Goal: Task Accomplishment & Management: Complete application form

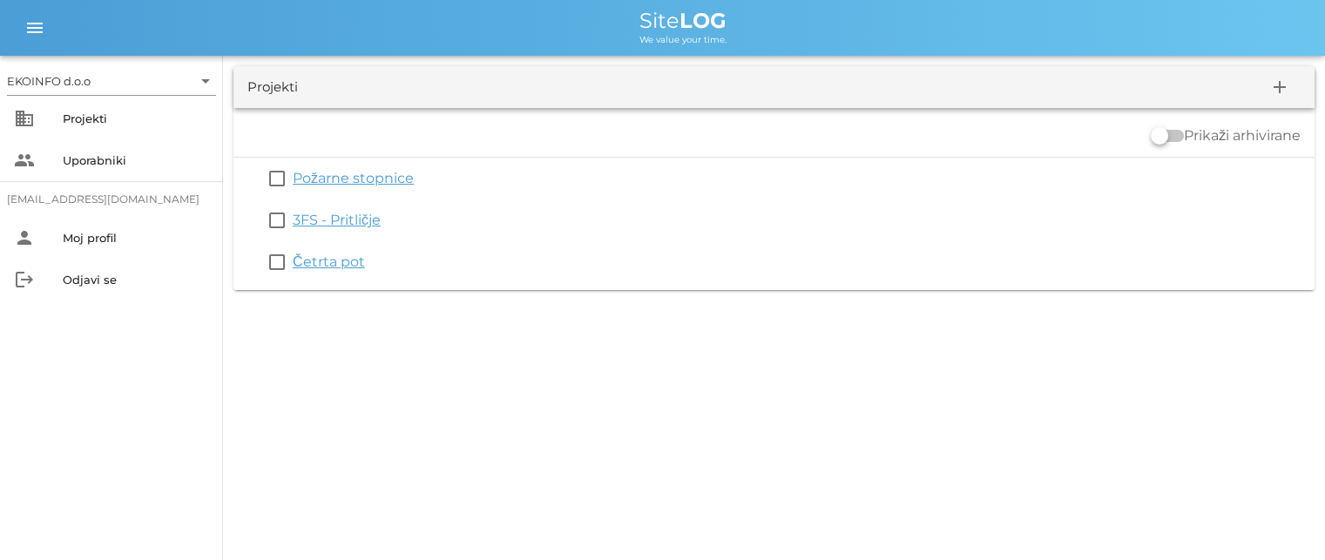
click at [335, 219] on link "3FS - Pritličje" at bounding box center [337, 220] width 88 height 17
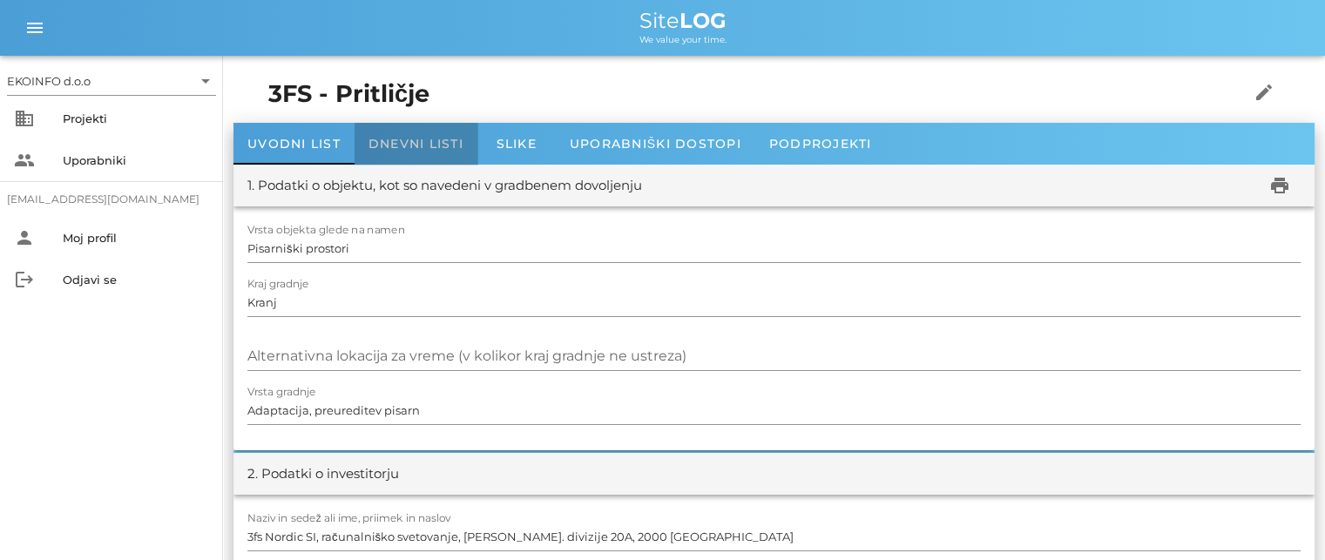
click at [391, 137] on span "Dnevni listi" at bounding box center [416, 144] width 95 height 16
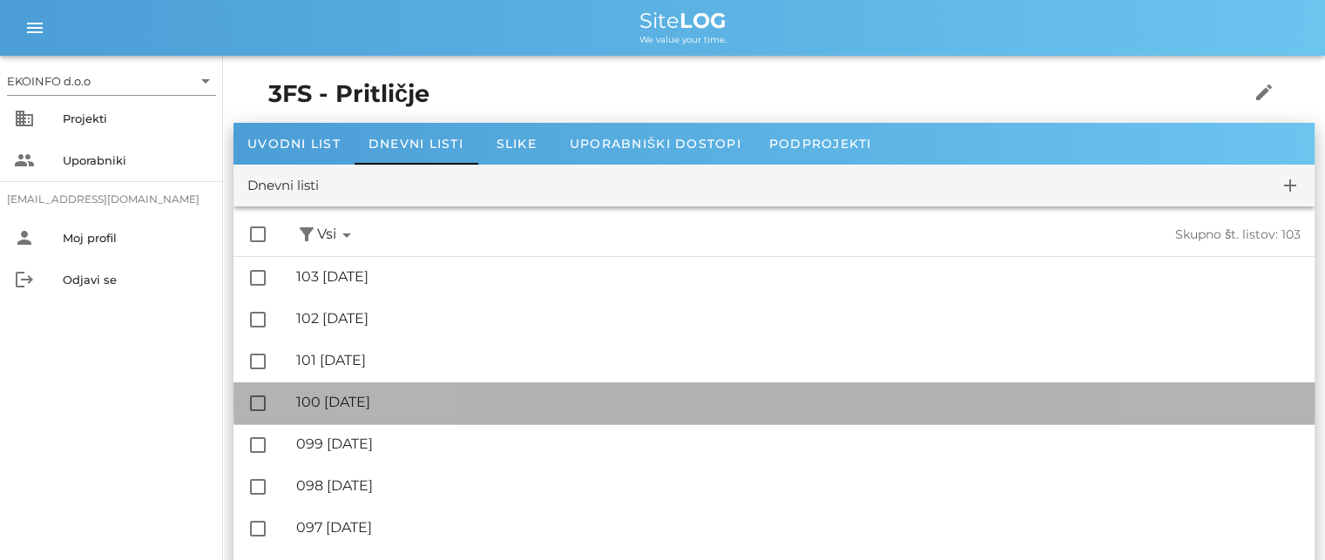
click at [391, 408] on div "🔏 100 [DATE]" at bounding box center [798, 402] width 1005 height 17
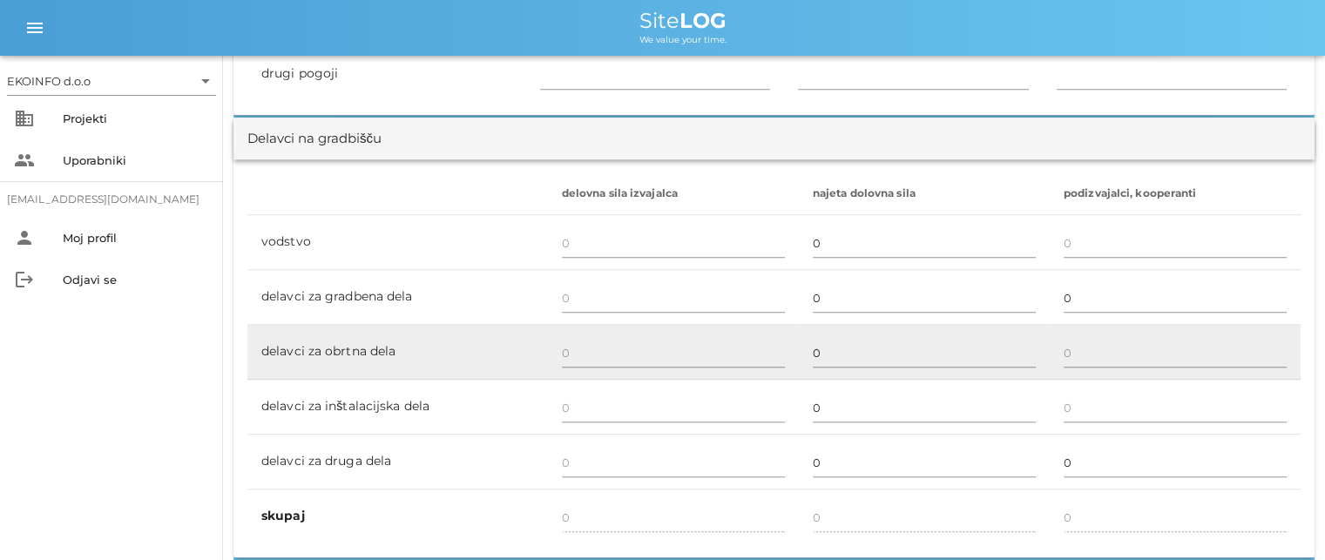
scroll to position [1046, 0]
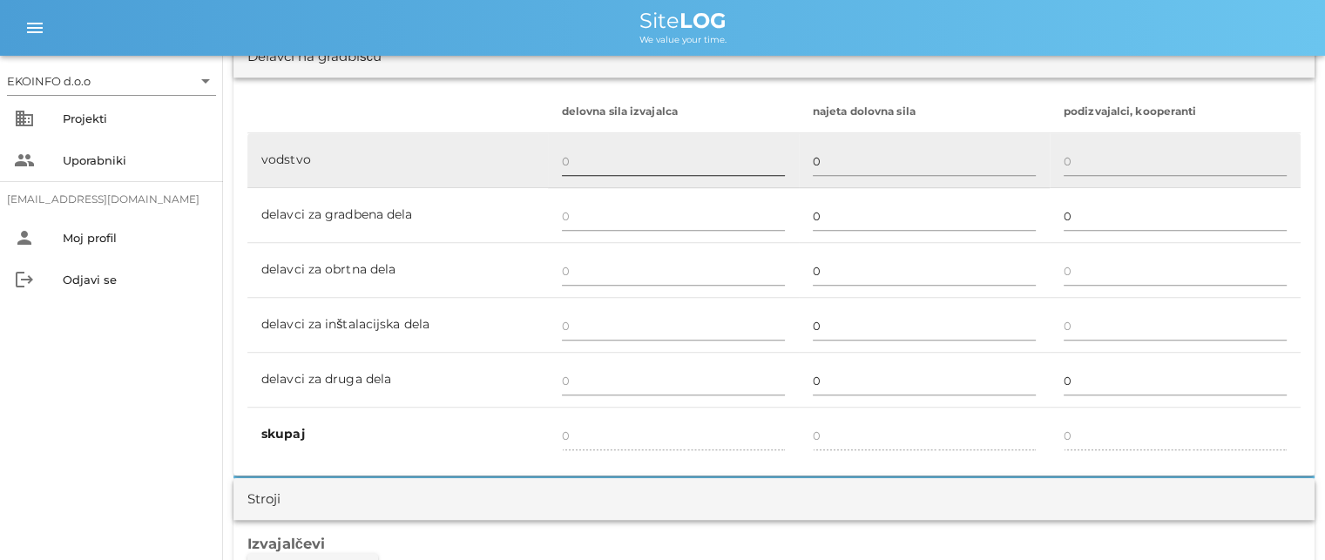
click at [562, 162] on input "text" at bounding box center [673, 161] width 223 height 28
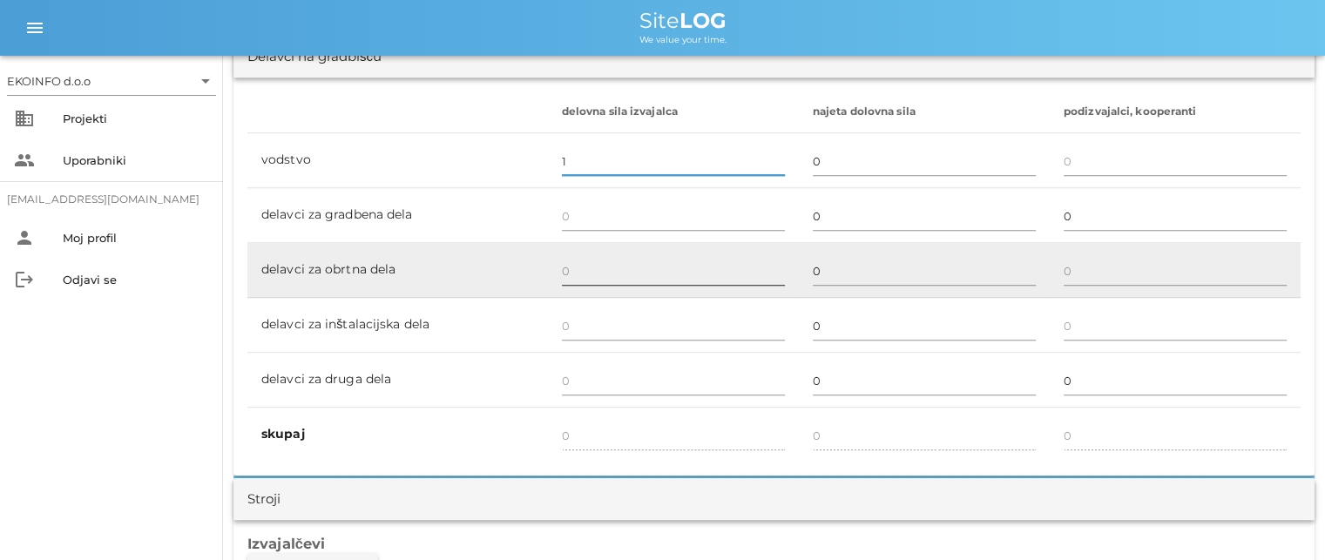
type input "1"
click at [562, 266] on input "text" at bounding box center [673, 271] width 223 height 28
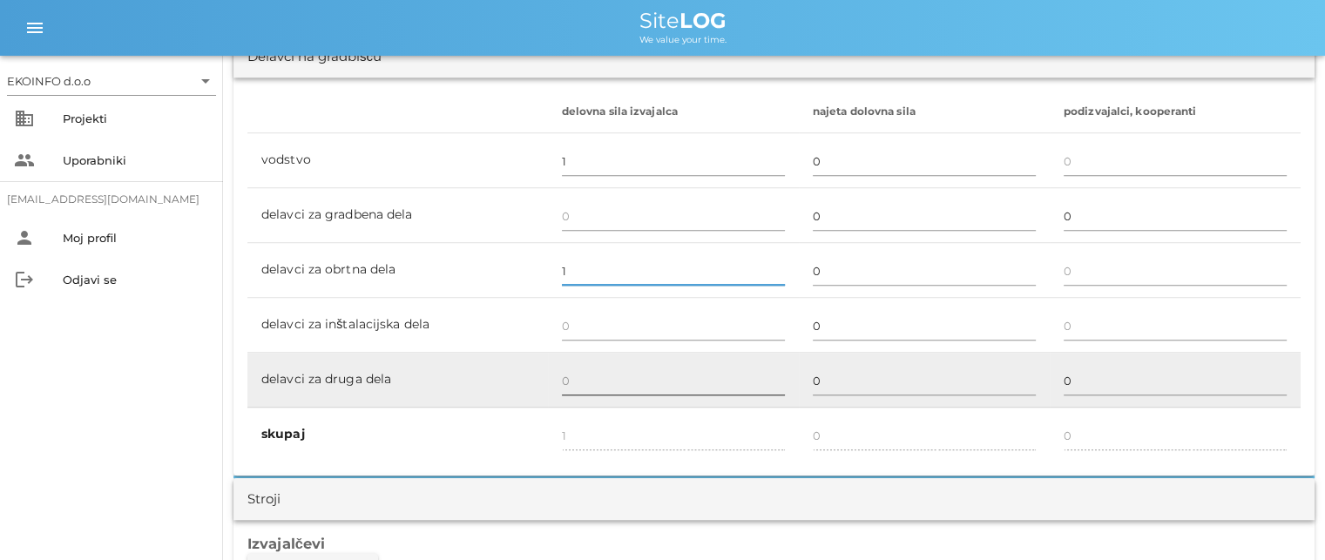
type input "1"
type input "2"
click at [569, 376] on input "text" at bounding box center [673, 381] width 223 height 28
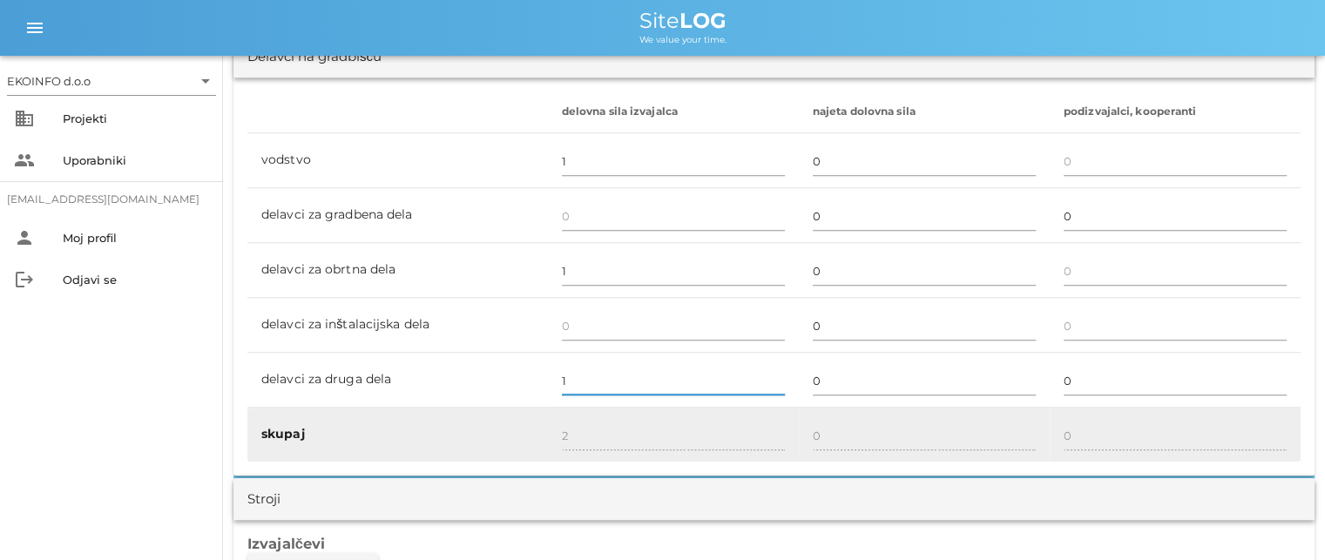
type input "1"
type input "3"
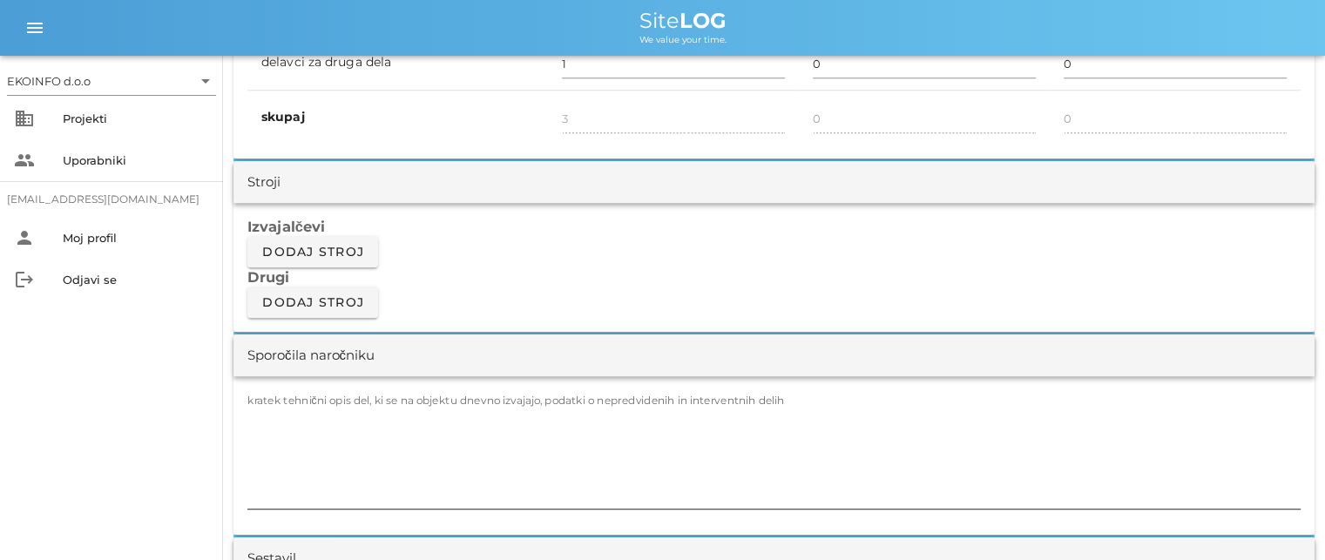
scroll to position [1394, 0]
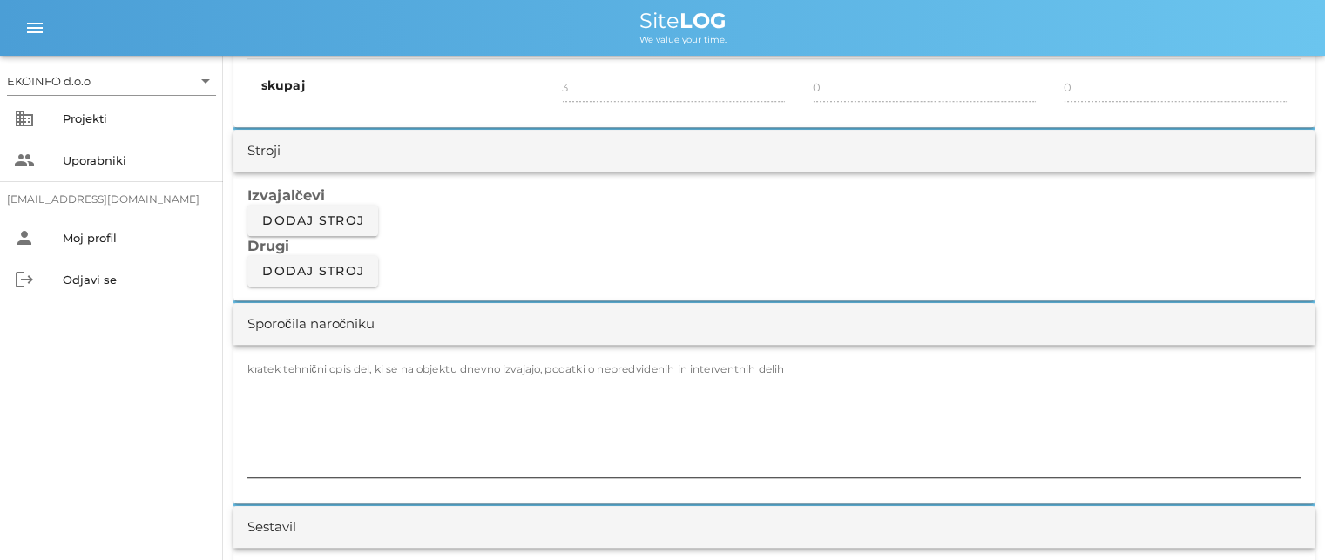
click at [272, 367] on label "kratek tehnični opis del, ki se na objektu dnevno izvajajo, podatki o nepredvid…" at bounding box center [516, 368] width 538 height 13
click at [272, 373] on textarea "kratek tehnični opis del, ki se na objektu dnevno izvajajo, podatki o nepredvid…" at bounding box center [773, 425] width 1053 height 105
click at [271, 379] on textarea "kratek tehnični opis del, ki se na objektu dnevno izvajajo, podatki o nepredvid…" at bounding box center [773, 425] width 1053 height 105
click at [381, 382] on textarea "-montaža steklenih vrat Z019" at bounding box center [773, 425] width 1053 height 105
click at [250, 402] on textarea "-montaža steklenih vrat za pisarno Z019" at bounding box center [773, 425] width 1053 height 105
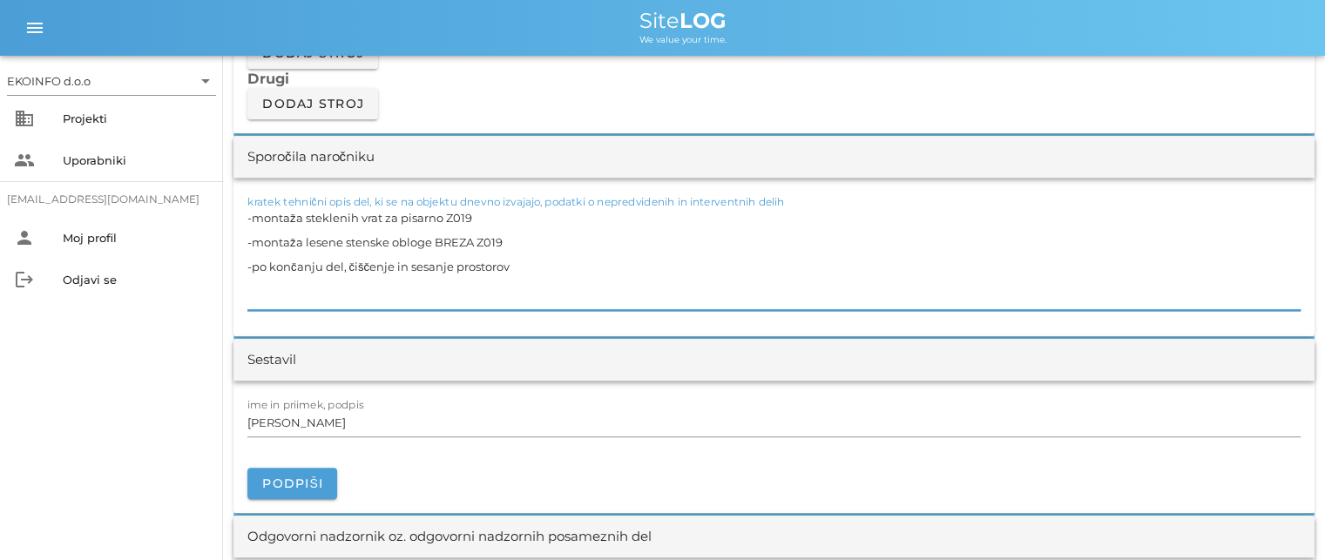
scroll to position [1568, 0]
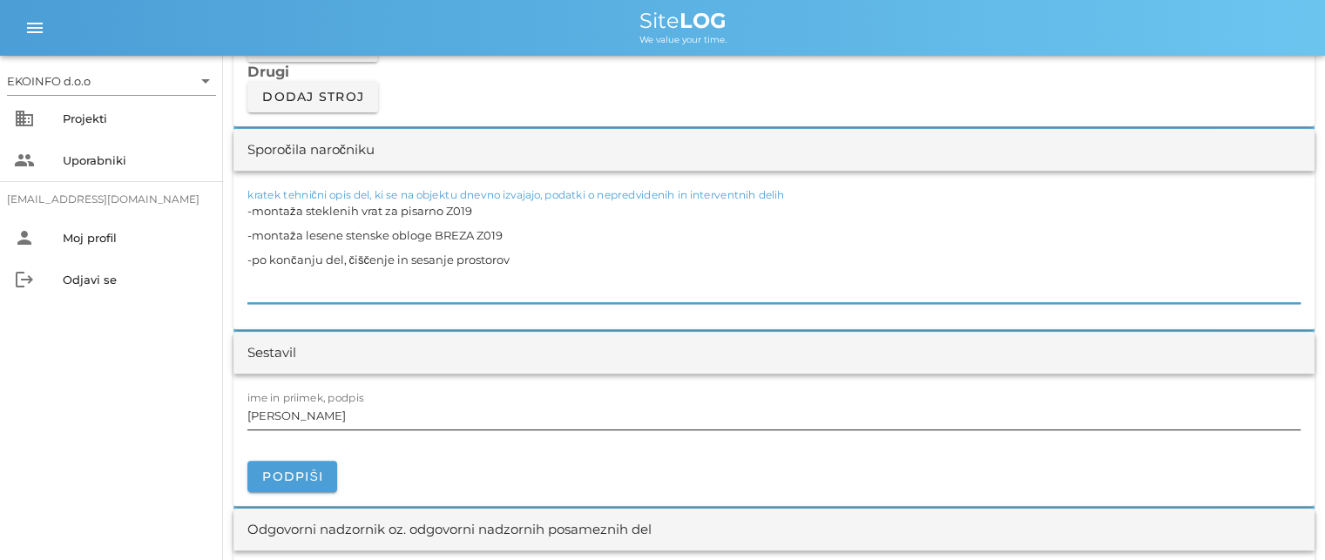
type textarea "-montaža steklenih vrat za pisarno Z019 -montaža lesene stenske obloge BREZA Z0…"
click at [331, 422] on input "[PERSON_NAME]" at bounding box center [773, 416] width 1053 height 28
